Goal: Task Accomplishment & Management: Use online tool/utility

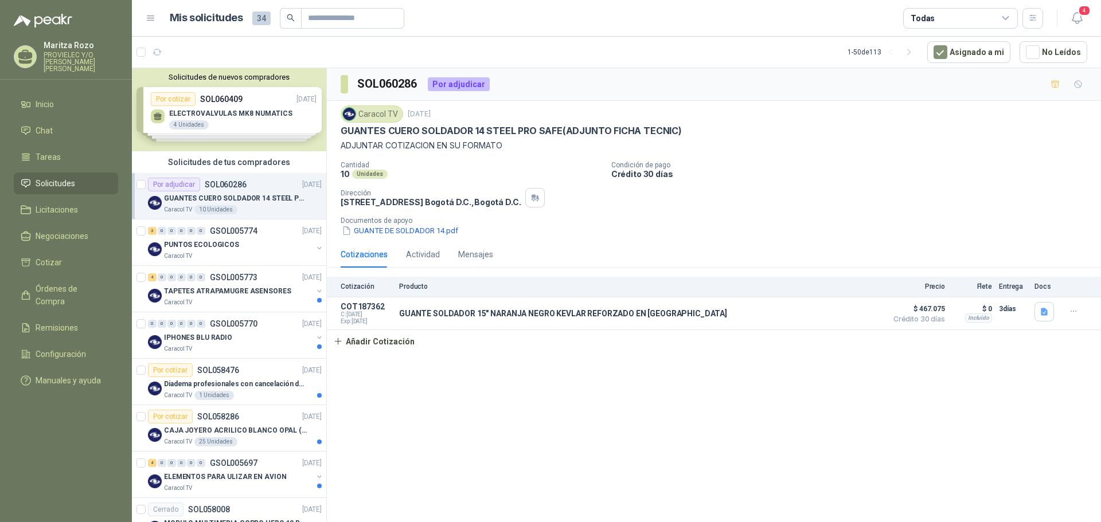
click at [52, 182] on span "Solicitudes" at bounding box center [56, 183] width 40 height 13
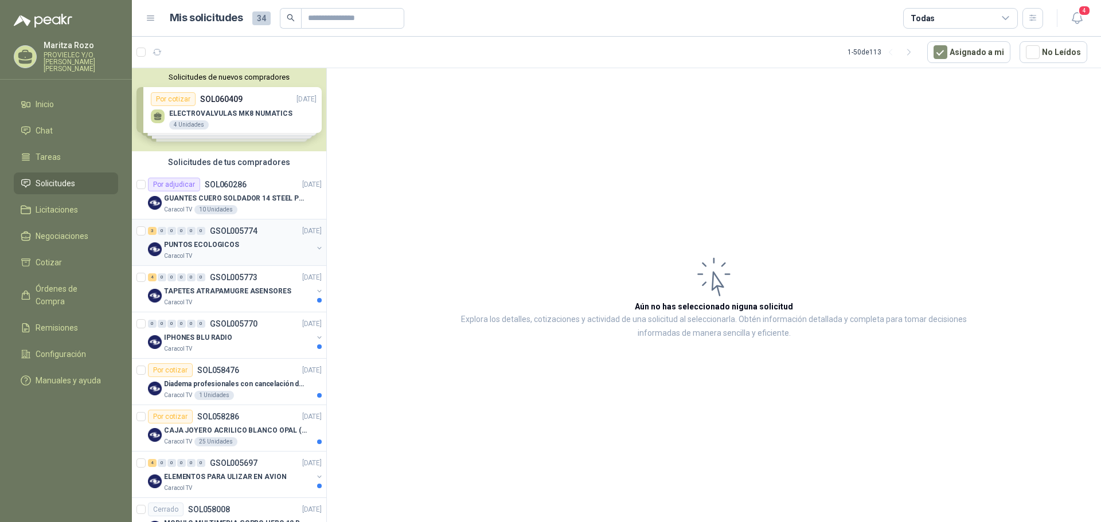
click at [208, 247] on p "PUNTOS ECOLOGICOS" at bounding box center [201, 245] width 75 height 11
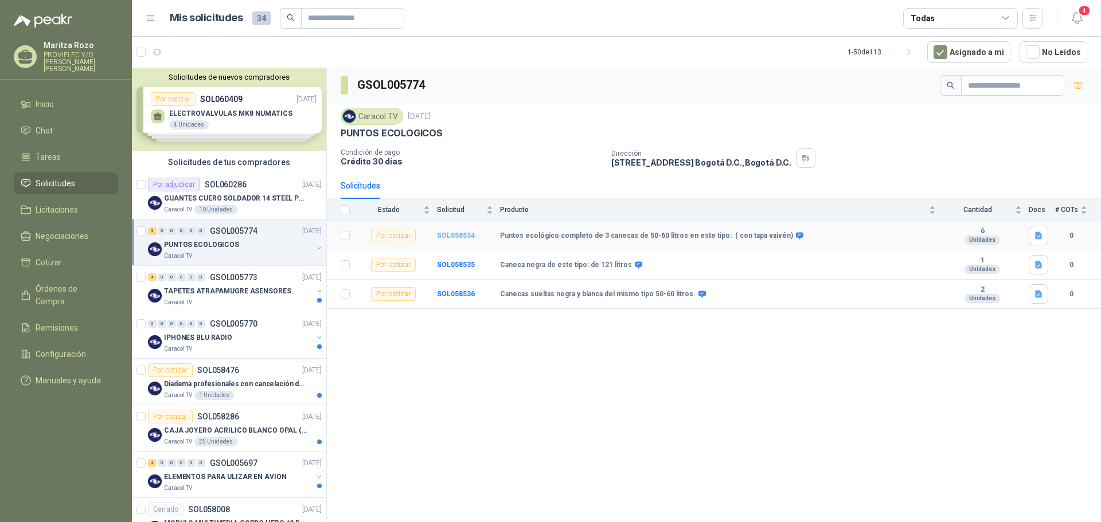
click at [455, 237] on b "SOL058534" at bounding box center [456, 236] width 38 height 8
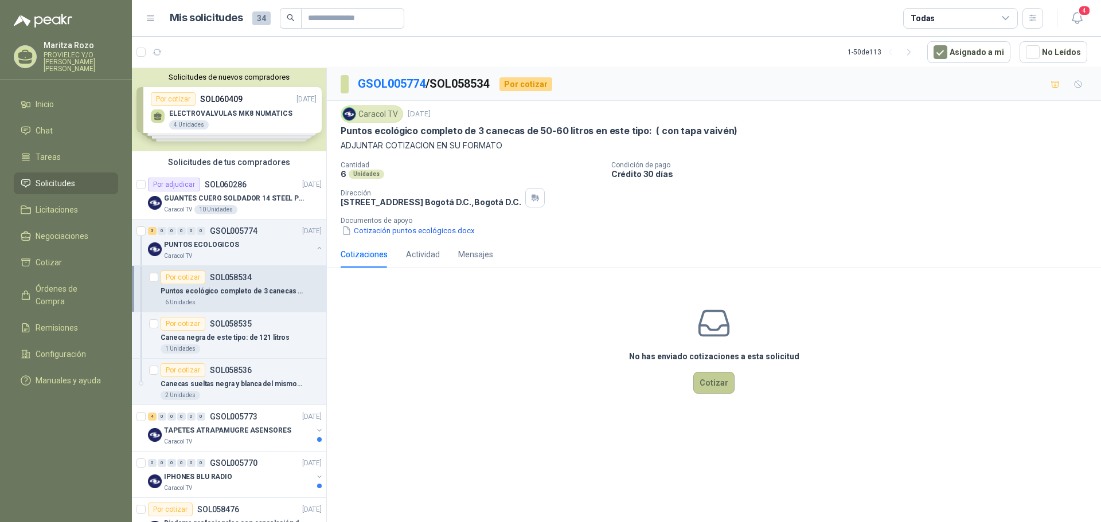
click at [712, 389] on button "Cotizar" at bounding box center [713, 383] width 41 height 22
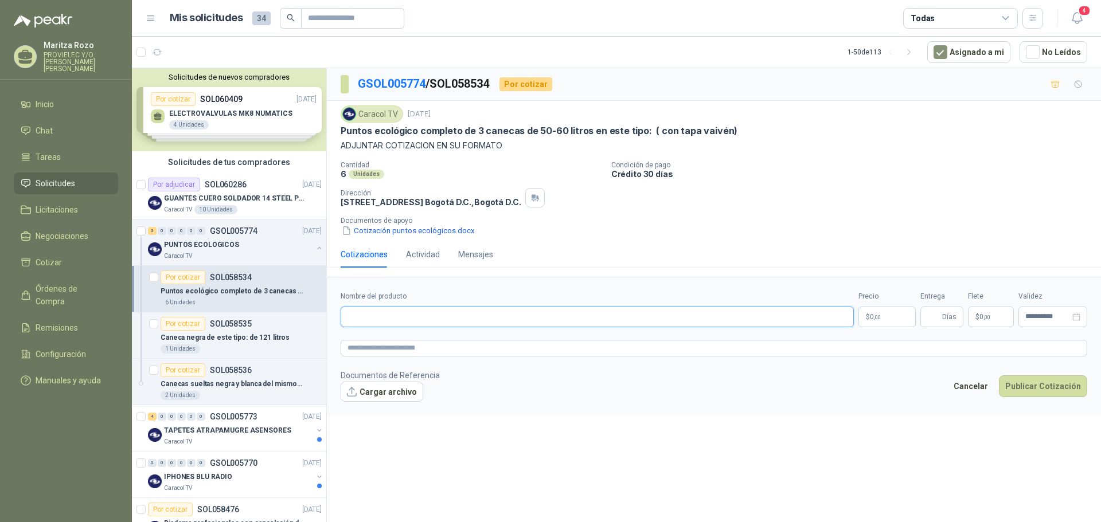
drag, startPoint x: 384, startPoint y: 319, endPoint x: 393, endPoint y: 314, distance: 10.5
click at [384, 319] on input "Nombre del producto" at bounding box center [597, 317] width 513 height 21
